Goal: Task Accomplishment & Management: Manage account settings

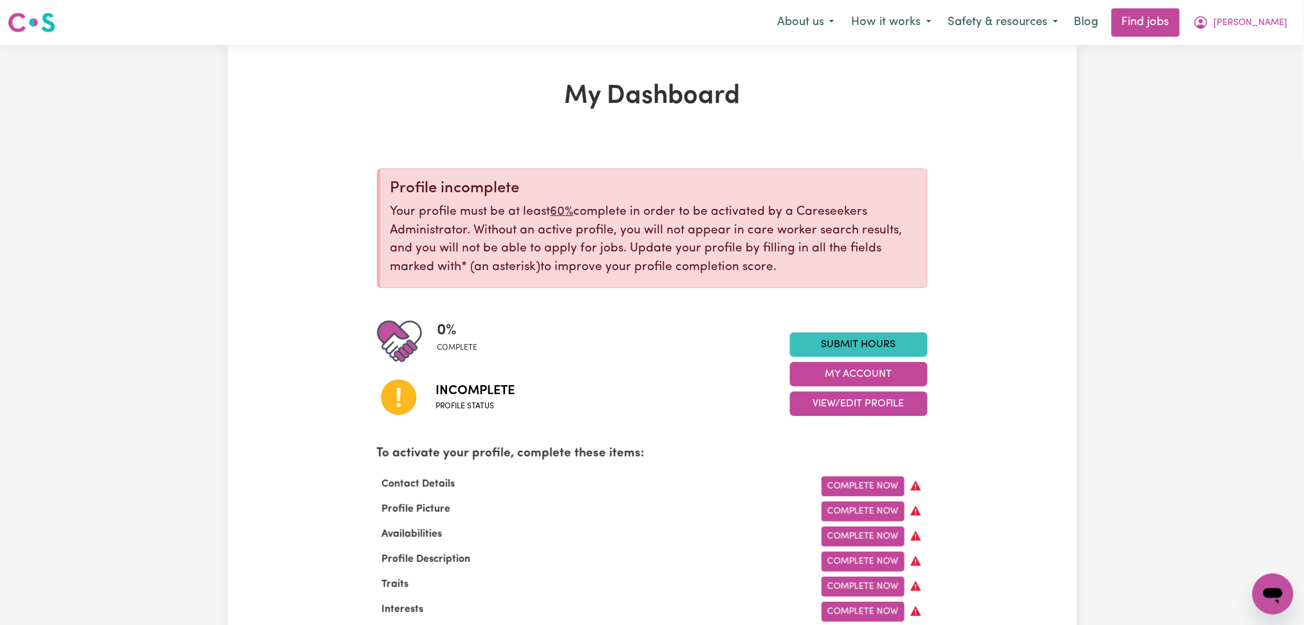
click at [1269, 4] on nav "Menu About us How it works Safety & resources Blog Find jobs [PERSON_NAME]" at bounding box center [652, 22] width 1304 height 45
click at [1268, 12] on button "[PERSON_NAME]" at bounding box center [1240, 22] width 111 height 27
click at [1221, 105] on link "Logout" at bounding box center [1245, 98] width 102 height 24
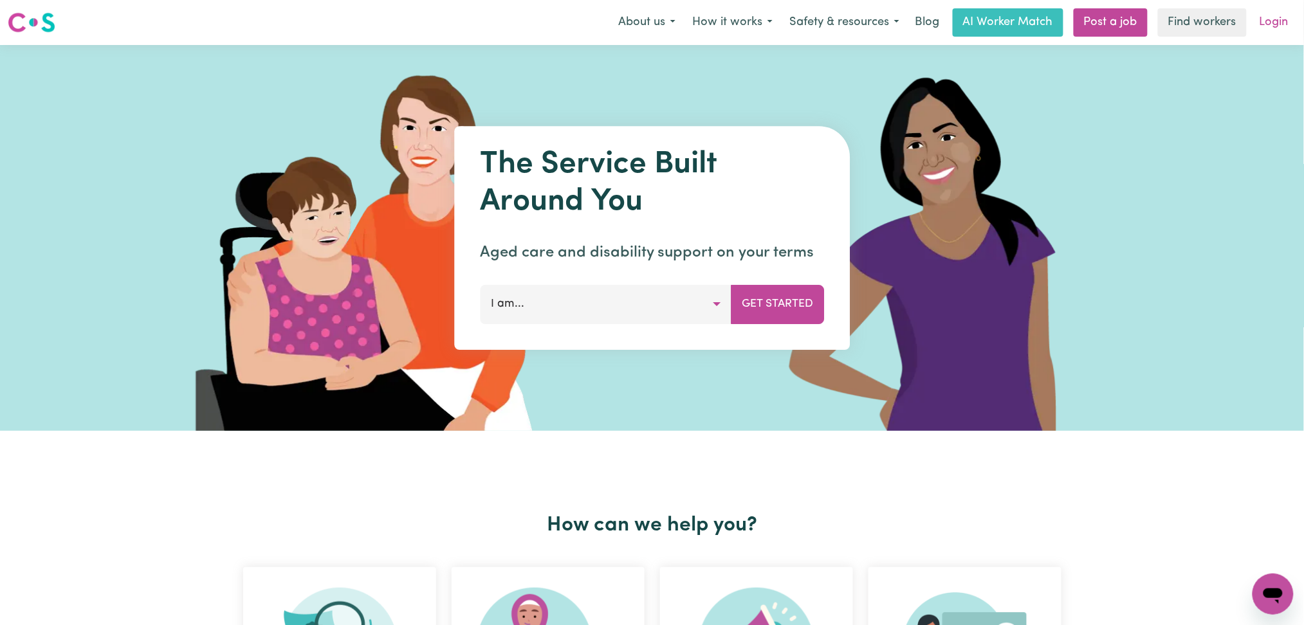
click at [1285, 24] on link "Login" at bounding box center [1274, 22] width 44 height 28
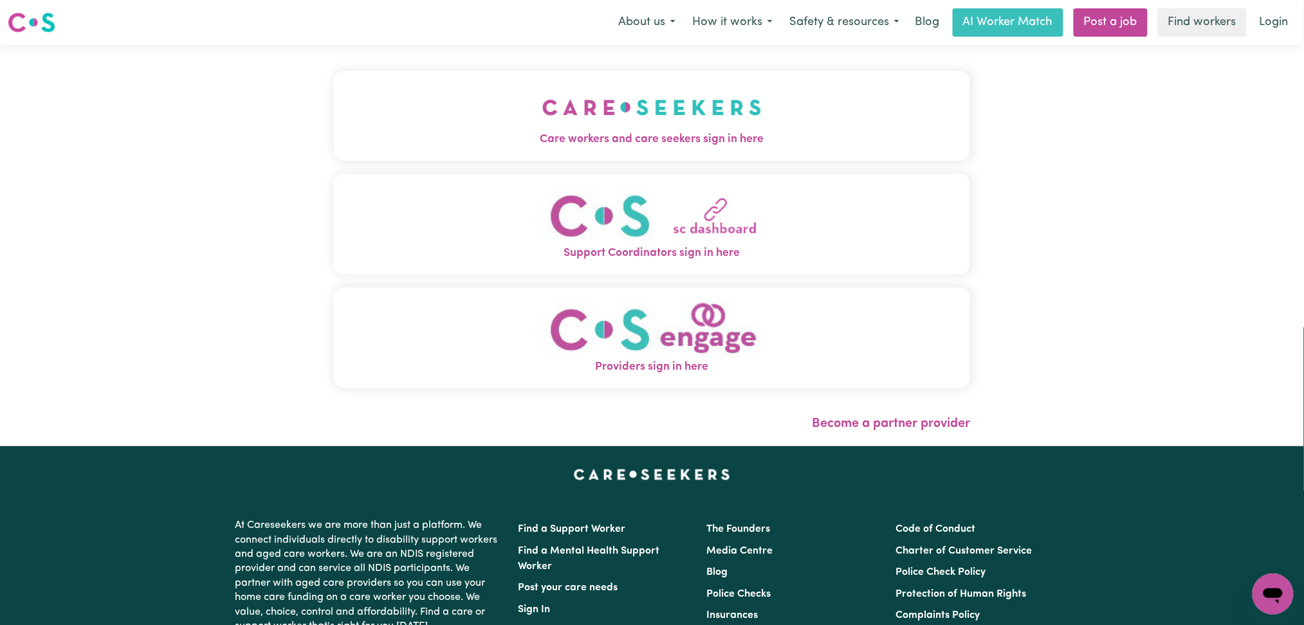
click at [381, 95] on button "Care workers and care seekers sign in here" at bounding box center [652, 116] width 637 height 90
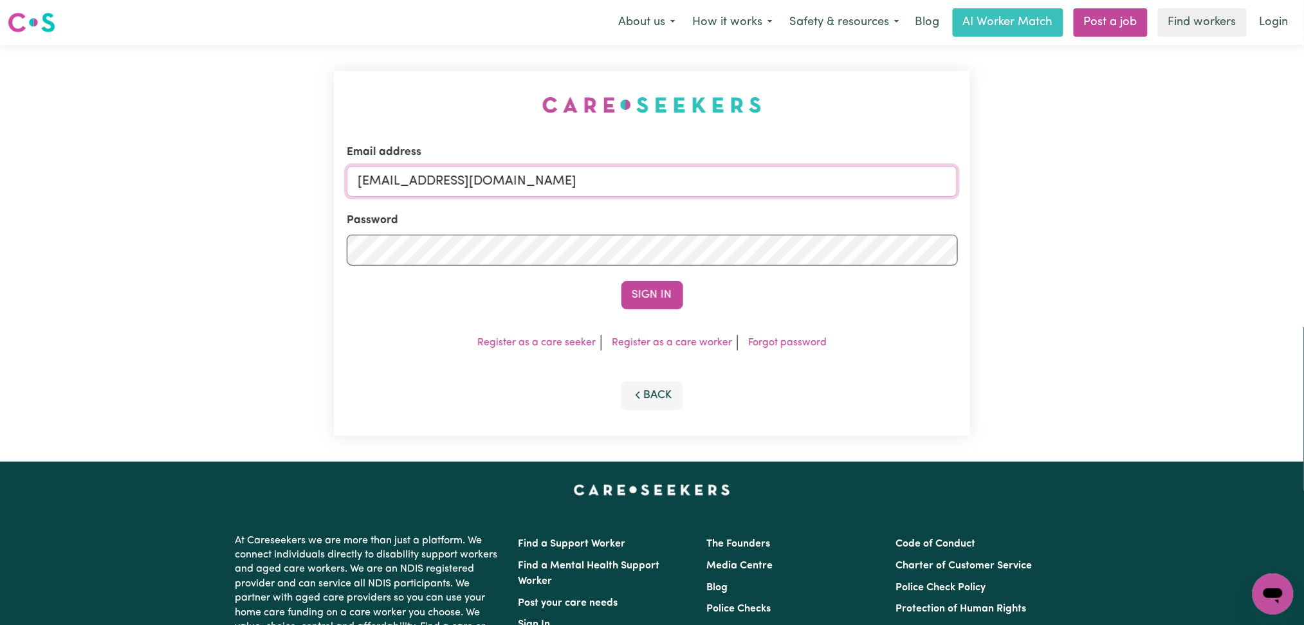
click at [459, 174] on input "[EMAIL_ADDRESS][DOMAIN_NAME]" at bounding box center [652, 181] width 611 height 31
drag, startPoint x: 426, startPoint y: 174, endPoint x: 706, endPoint y: 210, distance: 282.9
click at [710, 205] on form "Email address Superuser~[PERSON_NAME][EMAIL_ADDRESS][DOMAIN_NAME] Password Sign…" at bounding box center [652, 226] width 611 height 165
type input "Superuser~[PERSON_NAME][EMAIL_ADDRESS][DOMAIN_NAME]"
click at [671, 296] on button "Sign In" at bounding box center [652, 295] width 62 height 28
